Goal: Task Accomplishment & Management: Use online tool/utility

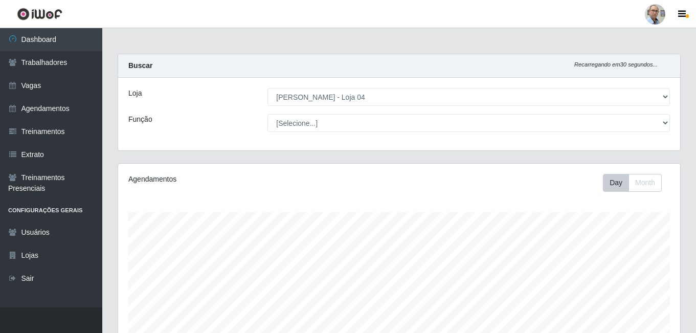
select select "251"
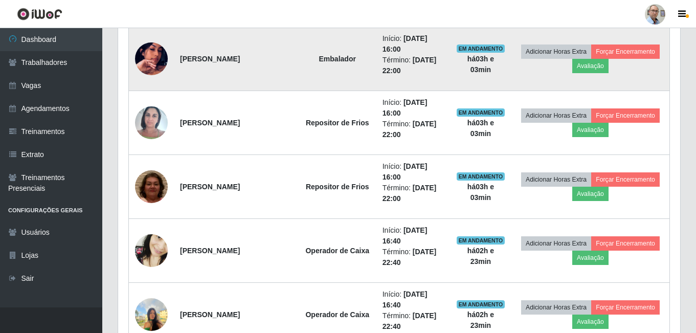
scroll to position [1125, 0]
click at [152, 53] on img at bounding box center [151, 58] width 33 height 58
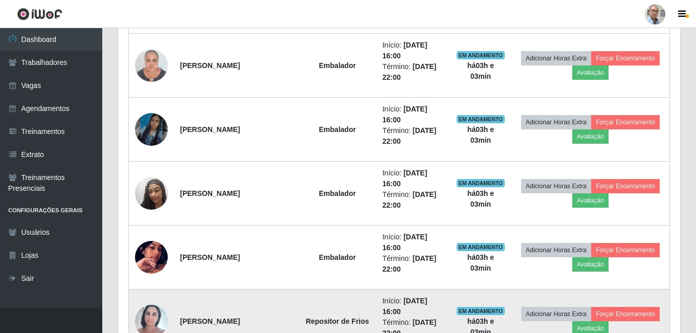
scroll to position [920, 0]
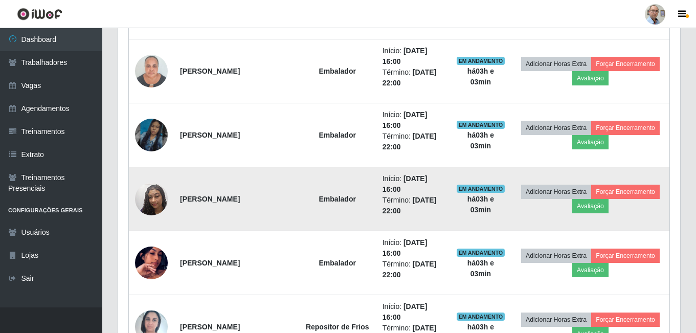
click at [149, 212] on img at bounding box center [151, 199] width 33 height 58
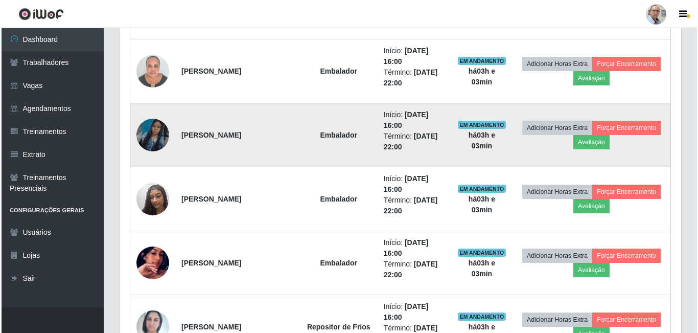
scroll to position [212, 562]
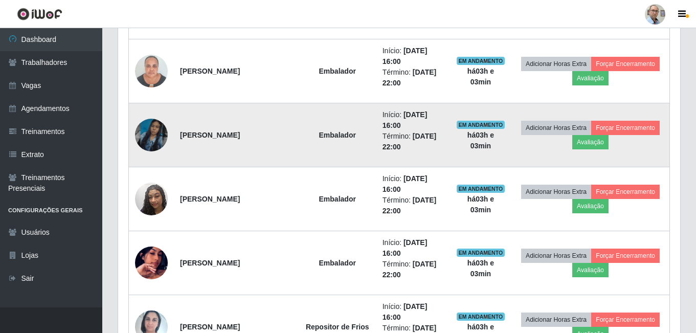
click at [150, 131] on img at bounding box center [151, 135] width 33 height 58
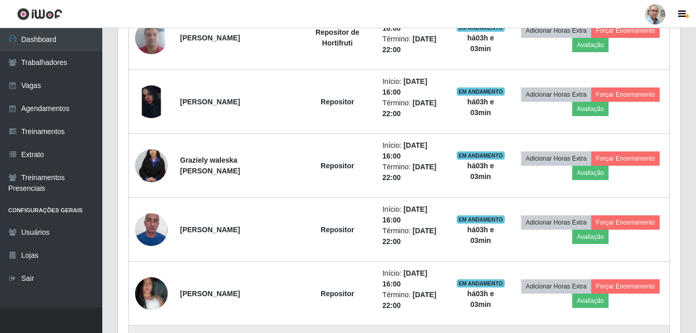
scroll to position [562, 0]
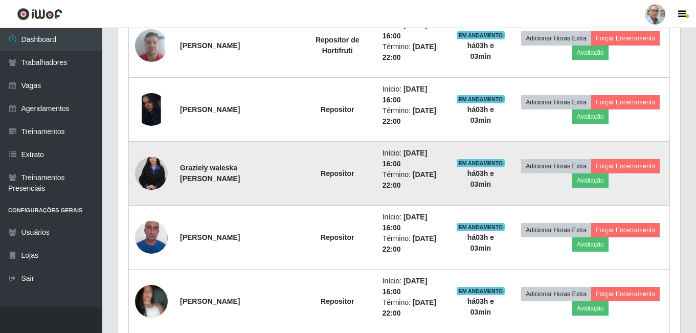
click at [147, 171] on img at bounding box center [151, 173] width 33 height 49
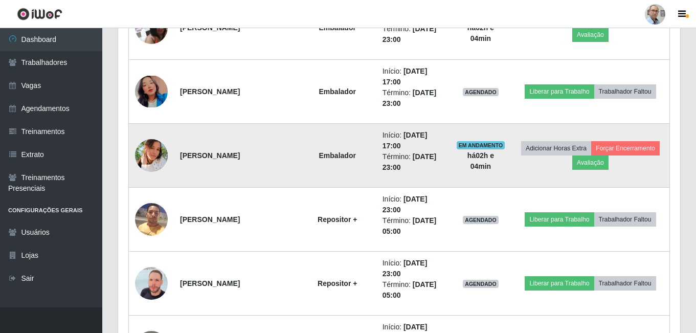
scroll to position [1585, 0]
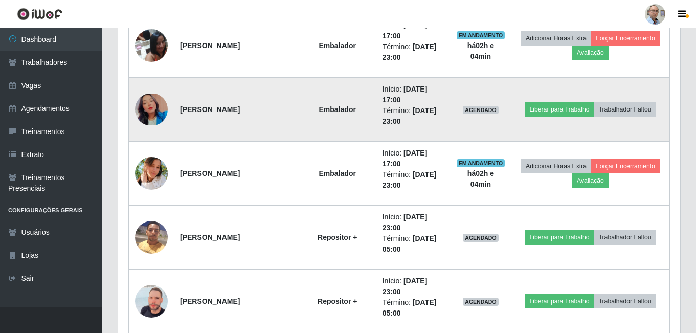
click at [149, 114] on img at bounding box center [151, 110] width 33 height 32
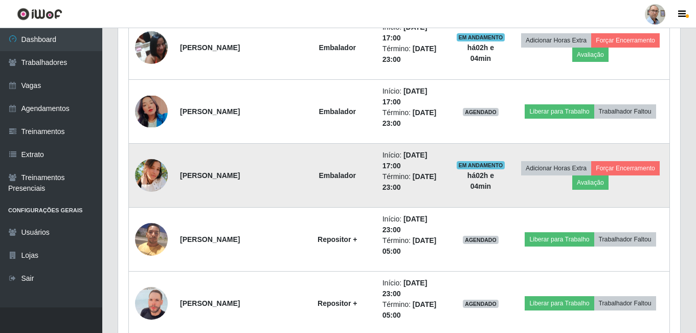
click at [141, 177] on img at bounding box center [151, 175] width 33 height 33
